Goal: Navigation & Orientation: Find specific page/section

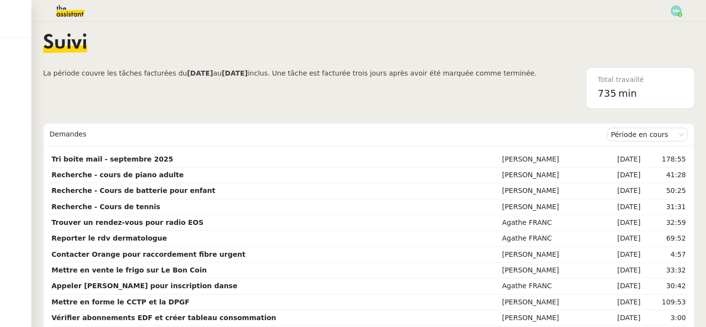
click at [71, 11] on img at bounding box center [63, 11] width 76 height 22
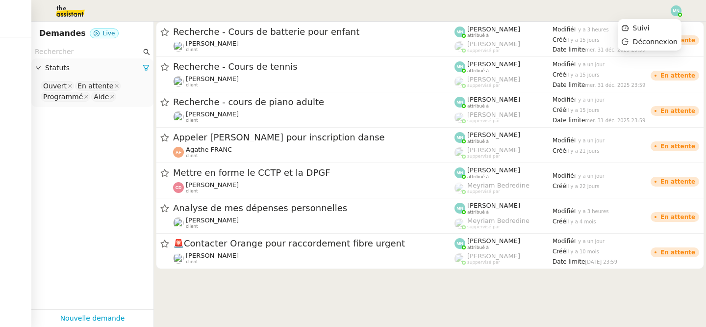
click at [679, 8] on img at bounding box center [676, 10] width 11 height 11
click at [655, 26] on li "Suivi" at bounding box center [650, 28] width 64 height 14
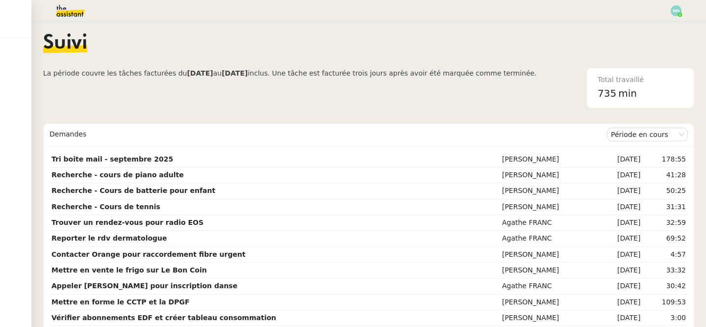
click at [72, 6] on img at bounding box center [63, 11] width 76 height 22
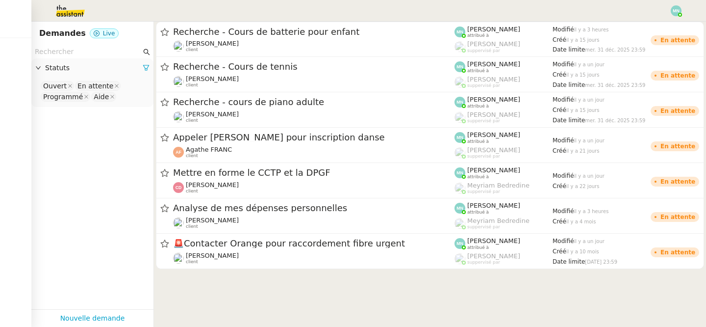
click at [675, 11] on img at bounding box center [676, 10] width 11 height 11
click at [656, 27] on li "Suivi" at bounding box center [650, 28] width 64 height 14
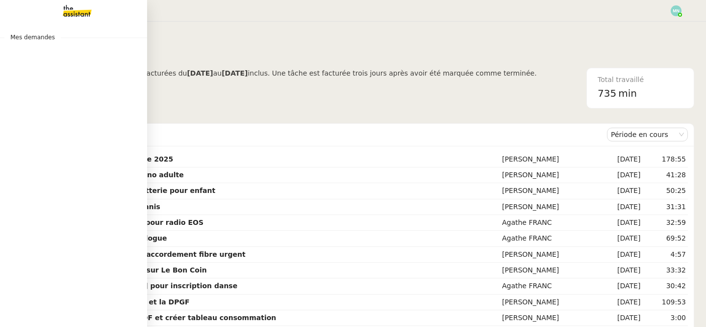
click at [76, 10] on img at bounding box center [69, 11] width 76 height 22
